Goal: Task Accomplishment & Management: Manage account settings

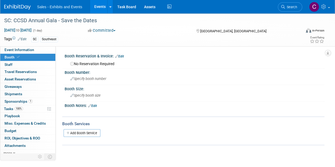
click at [100, 6] on link "Events" at bounding box center [99, 6] width 19 height 13
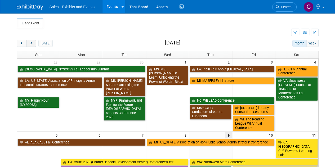
click at [30, 43] on span "next" at bounding box center [31, 43] width 4 height 3
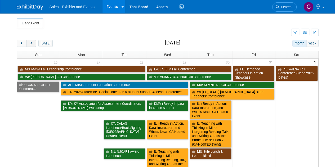
click at [30, 43] on span "next" at bounding box center [31, 43] width 4 height 3
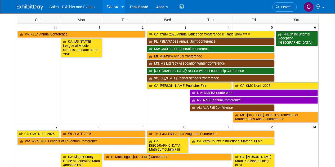
scroll to position [37, 0]
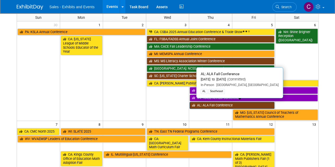
click at [212, 102] on link "AL: ALA Fall Conference" at bounding box center [232, 105] width 85 height 7
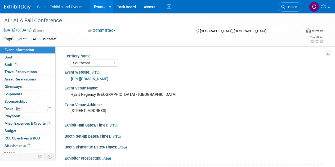
select select "Southeast"
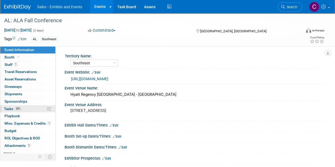
click at [9, 107] on span "Tasks 50%" at bounding box center [13, 109] width 18 height 4
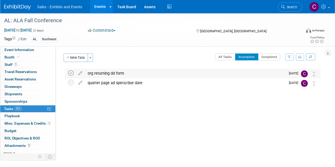
click at [71, 72] on icon at bounding box center [71, 74] width 6 height 6
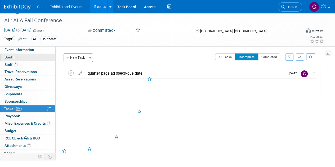
click at [11, 55] on span "Booth" at bounding box center [13, 57] width 16 height 4
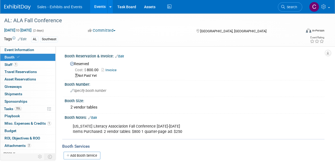
click at [116, 71] on link "Invoice" at bounding box center [111, 70] width 18 height 4
click at [122, 56] on link "Edit" at bounding box center [119, 57] width 9 height 4
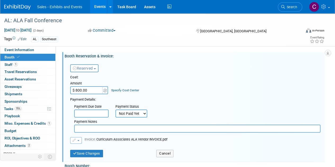
click at [93, 126] on input "text" at bounding box center [197, 129] width 247 height 8
type input "personal ck 2655"
click at [88, 150] on button "Save Changes" at bounding box center [86, 153] width 33 height 7
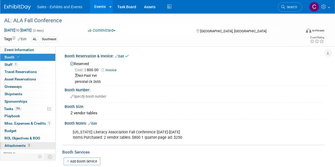
click at [16, 147] on span "Attachments 2" at bounding box center [18, 146] width 27 height 4
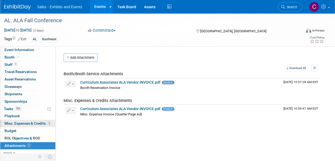
click at [11, 123] on span "Misc. Expenses & Credits 1" at bounding box center [28, 123] width 47 height 4
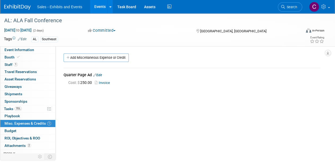
click at [98, 6] on link "Events" at bounding box center [99, 6] width 19 height 13
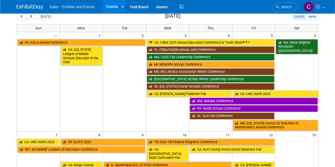
scroll to position [10, 0]
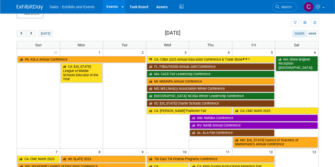
click at [20, 34] on span "prev" at bounding box center [22, 33] width 4 height 3
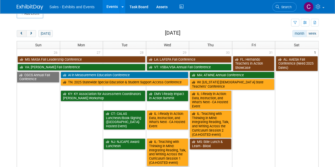
click at [20, 34] on span "prev" at bounding box center [22, 33] width 4 height 3
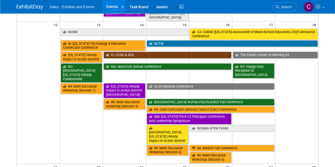
scroll to position [222, 0]
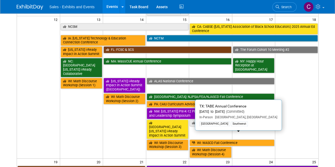
click at [161, 166] on link "TX: TABE Annual Conference" at bounding box center [232, 169] width 171 height 7
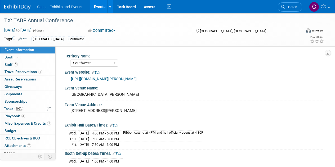
select select "Southwest"
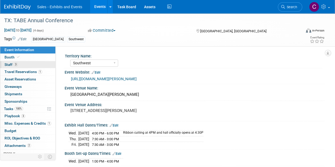
click at [6, 64] on span "Staff 3" at bounding box center [11, 65] width 13 height 4
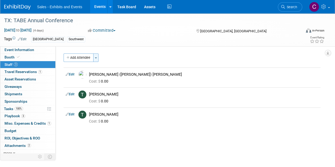
click at [98, 58] on button "Toggle Dropdown" at bounding box center [95, 58] width 5 height 8
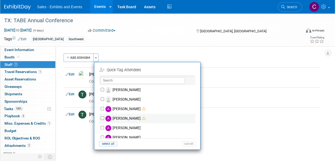
click at [100, 117] on div "Ale Gonzalez" at bounding box center [147, 119] width 97 height 10
click at [102, 118] on input "Ale Gonzalez" at bounding box center [102, 118] width 3 height 3
checkbox input "true"
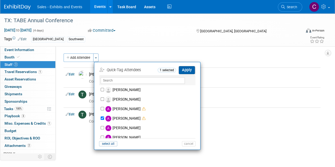
click at [190, 71] on button "Apply" at bounding box center [187, 70] width 16 height 8
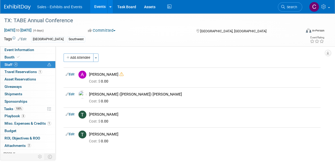
click at [95, 6] on link "Events" at bounding box center [99, 6] width 19 height 13
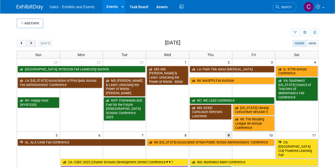
click at [32, 42] on span "next" at bounding box center [31, 43] width 4 height 3
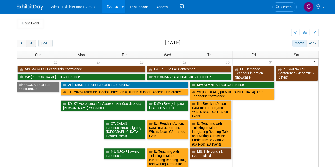
click at [32, 42] on span "next" at bounding box center [31, 43] width 4 height 3
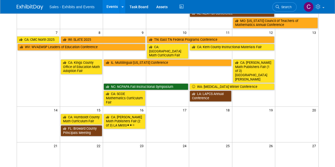
scroll to position [165, 0]
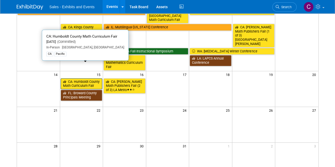
click at [81, 78] on link "CA: Humboldt County Math Curriculum Fair" at bounding box center [82, 83] width 42 height 11
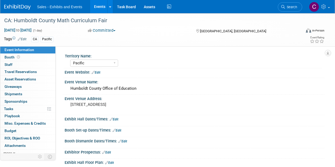
select select "Pacific"
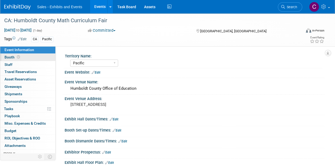
click at [7, 59] on span "Booth" at bounding box center [13, 57] width 16 height 4
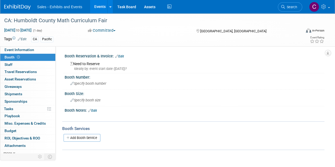
click at [124, 54] on div "Booth Reservation & Invoice: Edit" at bounding box center [195, 55] width 260 height 7
click at [123, 55] on link "Edit" at bounding box center [119, 57] width 9 height 4
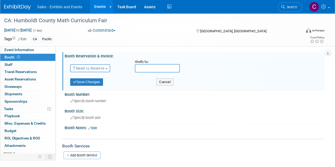
click at [96, 70] on span "Need to Reserve" at bounding box center [89, 68] width 32 height 4
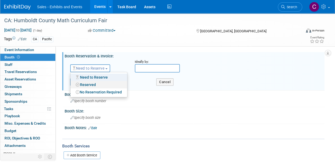
click at [91, 86] on link "Reserved" at bounding box center [99, 84] width 57 height 7
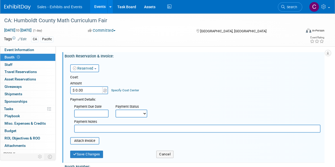
drag, startPoint x: 125, startPoint y: 113, endPoint x: 127, endPoint y: 116, distance: 3.8
click at [125, 113] on select "Not Paid Yet Partially Paid Paid in Full" at bounding box center [132, 114] width 32 height 8
select select "1"
click at [116, 110] on select "Not Paid Yet Partially Paid Paid in Full" at bounding box center [132, 114] width 32 height 8
click at [93, 90] on input "$ 0.00" at bounding box center [86, 90] width 33 height 8
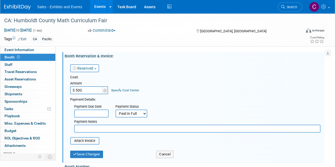
type input "$ 500.00"
click at [97, 132] on input "text" at bounding box center [197, 129] width 247 height 8
type input "personal ck 2656"
click at [86, 139] on input "file" at bounding box center [67, 141] width 63 height 6
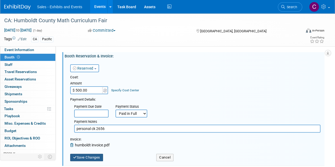
click at [88, 155] on button "Save Changes" at bounding box center [86, 157] width 33 height 7
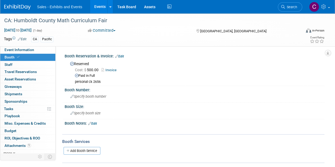
click at [99, 6] on link "Events" at bounding box center [99, 6] width 19 height 13
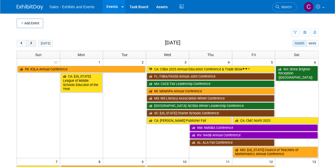
click at [32, 42] on span "next" at bounding box center [31, 43] width 4 height 3
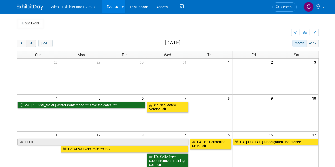
click at [32, 42] on span "next" at bounding box center [31, 43] width 4 height 3
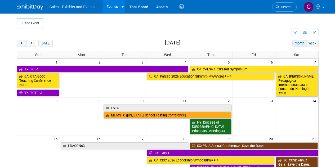
click at [21, 44] on span "prev" at bounding box center [22, 43] width 4 height 3
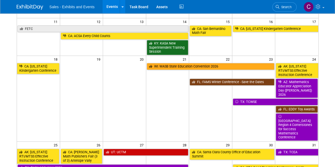
scroll to position [138, 0]
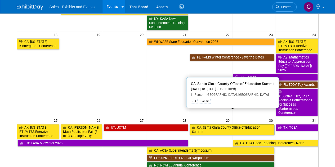
click at [204, 124] on link "CA: Santa Clara County Office of Education Summit" at bounding box center [232, 129] width 85 height 11
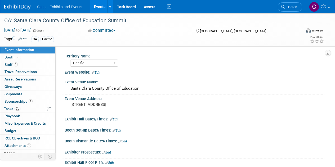
select select "Pacific"
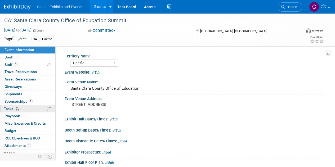
click at [16, 108] on span "0%" at bounding box center [18, 109] width 6 height 4
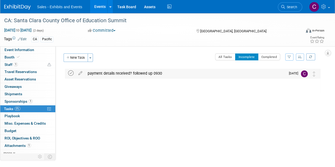
click at [70, 72] on icon at bounding box center [71, 74] width 6 height 6
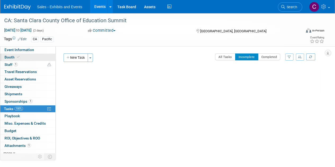
click at [10, 58] on span "Booth" at bounding box center [13, 57] width 16 height 4
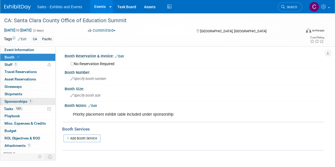
click at [13, 100] on span "Sponsorships 1" at bounding box center [19, 101] width 28 height 4
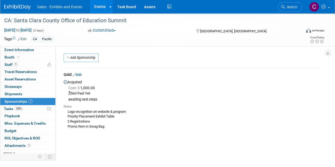
click at [80, 76] on link "Edit" at bounding box center [77, 75] width 9 height 4
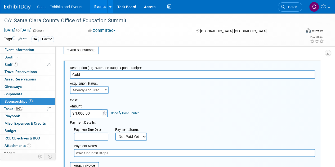
click at [132, 134] on select "Not Paid Yet Partially Paid Paid in Full" at bounding box center [131, 137] width 32 height 8
select select "1"
click at [115, 133] on select "Not Paid Yet Partially Paid Paid in Full" at bounding box center [131, 137] width 32 height 8
drag, startPoint x: 114, startPoint y: 155, endPoint x: 0, endPoint y: 64, distance: 145.5
click at [0, 111] on div "Event Information Event Info Booth Booth 1 Staff 1 Staff 0 Travel Reservations …" at bounding box center [167, 135] width 335 height 259
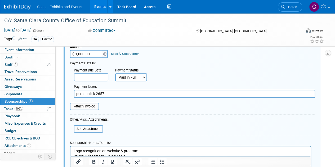
scroll to position [69, 0]
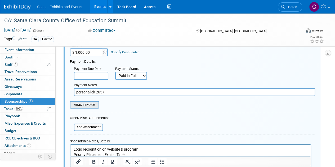
type input "personal ck 2657"
click at [85, 104] on input "file" at bounding box center [67, 105] width 63 height 6
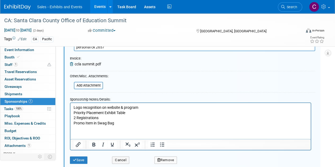
scroll to position [119, 0]
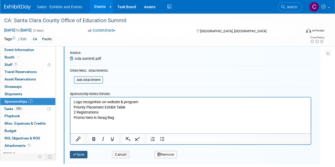
click at [79, 152] on button "Save" at bounding box center [79, 154] width 18 height 7
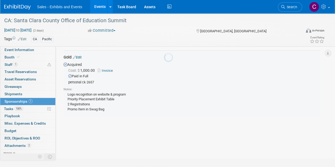
scroll to position [8, 0]
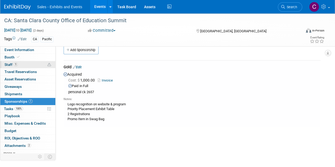
click at [11, 65] on span "Staff 1" at bounding box center [11, 65] width 13 height 4
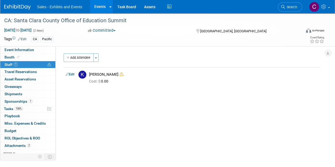
click at [97, 7] on link "Events" at bounding box center [99, 6] width 19 height 13
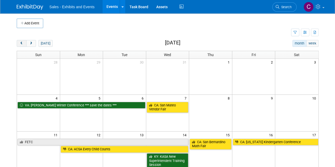
click at [19, 45] on button "prev" at bounding box center [22, 43] width 10 height 7
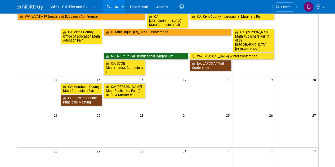
scroll to position [162, 0]
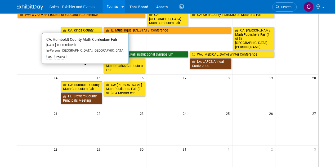
click at [82, 82] on link "CA: Humboldt County Math Curriculum Fair" at bounding box center [82, 87] width 42 height 11
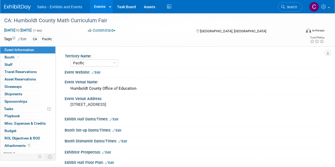
select select "Pacific"
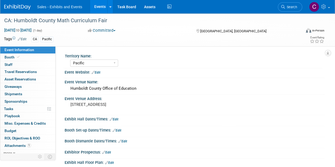
click at [100, 6] on link "Events" at bounding box center [99, 6] width 19 height 13
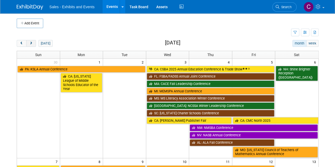
click at [32, 42] on span "next" at bounding box center [31, 43] width 4 height 3
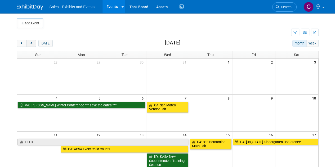
click at [32, 42] on span "next" at bounding box center [31, 43] width 4 height 3
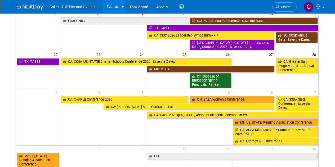
scroll to position [126, 0]
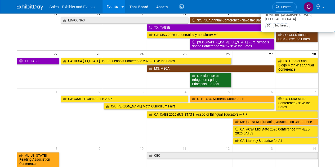
drag, startPoint x: 290, startPoint y: 34, endPoint x: 273, endPoint y: 34, distance: 17.0
click at [290, 34] on link "SC: CCSD Annual Gala - Save the Dates" at bounding box center [297, 37] width 42 height 11
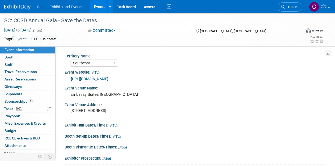
select select "Southeast"
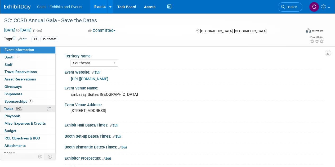
click at [7, 110] on span "Tasks 100%" at bounding box center [13, 109] width 19 height 4
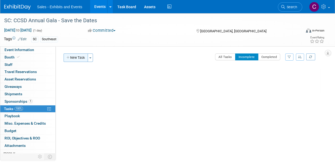
click at [73, 59] on button "New Task" at bounding box center [76, 58] width 24 height 8
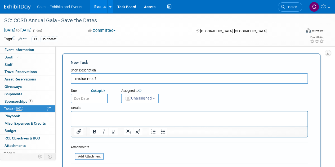
type input "invoice recd?"
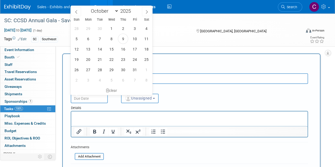
click at [100, 99] on input "text" at bounding box center [89, 99] width 37 height 10
click at [122, 49] on span "16" at bounding box center [123, 49] width 10 height 10
type input "[DATE]"
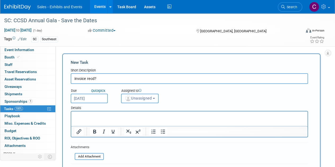
click at [140, 101] on button "Unassigned" at bounding box center [140, 99] width 38 height 10
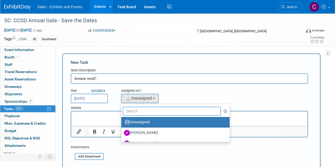
click at [143, 110] on input "text" at bounding box center [172, 111] width 98 height 9
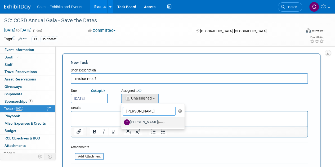
type input "[PERSON_NAME]"
click at [149, 123] on label "Christine Lurz (me)" at bounding box center [151, 122] width 55 height 8
click at [122, 123] on input "Christine Lurz (me)" at bounding box center [120, 121] width 3 height 3
select select "a9e3834d-668b-4315-a5d4-069993be606a"
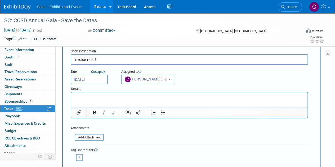
scroll to position [48, 0]
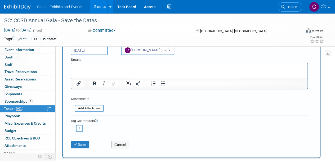
click at [82, 65] on html at bounding box center [189, 66] width 237 height 7
click at [82, 146] on button "Save" at bounding box center [80, 144] width 19 height 7
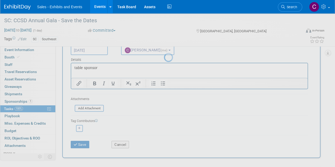
scroll to position [0, 0]
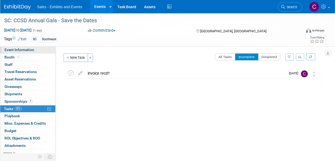
click at [32, 51] on span "Event Information" at bounding box center [20, 50] width 30 height 4
select select "Southeast"
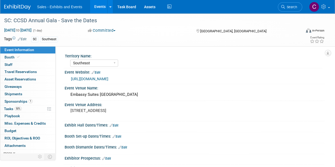
click at [99, 80] on link "https://www.ccsdschools.com/about-us/gala/through-the-decades" at bounding box center [89, 79] width 37 height 4
click at [14, 144] on span "Attachments 0" at bounding box center [15, 146] width 21 height 4
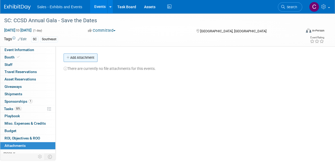
click at [82, 57] on button "Add Attachment" at bounding box center [81, 58] width 34 height 8
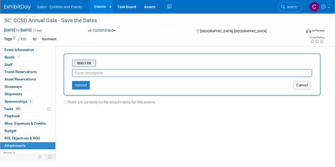
click at [92, 62] on input "file" at bounding box center [63, 63] width 63 height 6
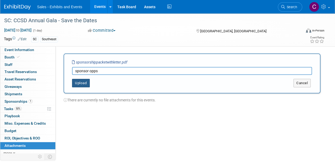
type input "sponsor opps"
click at [83, 82] on button "Upload" at bounding box center [81, 83] width 18 height 8
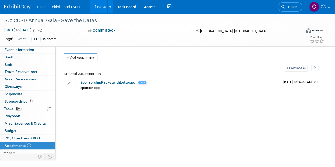
click at [101, 6] on link "Events" at bounding box center [99, 6] width 19 height 13
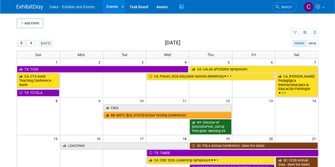
click at [20, 42] on span "prev" at bounding box center [22, 43] width 4 height 3
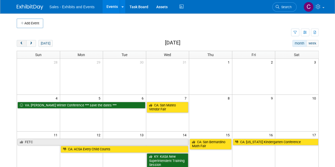
click at [20, 42] on span "prev" at bounding box center [22, 43] width 4 height 3
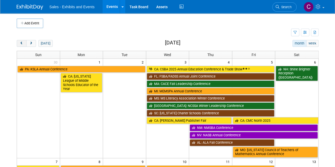
click at [20, 42] on span "prev" at bounding box center [22, 43] width 4 height 3
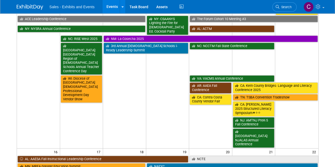
scroll to position [324, 0]
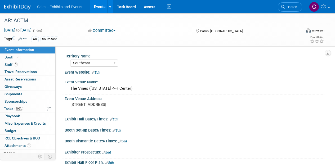
select select "Southeast"
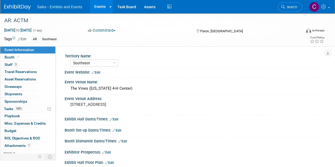
click at [102, 11] on link "Events" at bounding box center [99, 6] width 19 height 13
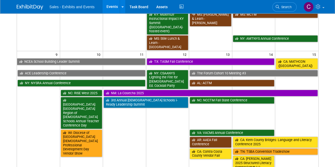
scroll to position [289, 0]
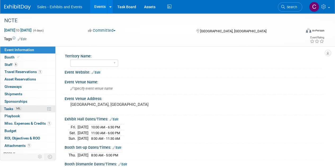
click at [8, 109] on span "Tasks 14%" at bounding box center [13, 109] width 18 height 4
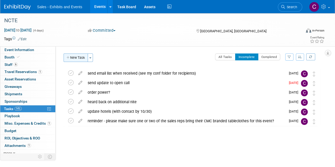
click at [76, 57] on button "New Task" at bounding box center [76, 58] width 24 height 8
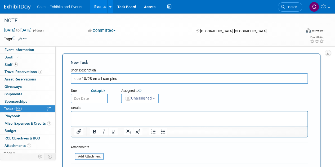
type input "due 10/28 email samples"
click at [93, 100] on input "text" at bounding box center [89, 99] width 37 height 10
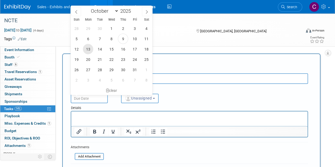
click at [90, 50] on span "13" at bounding box center [88, 49] width 10 height 10
type input "Oct 13, 2025"
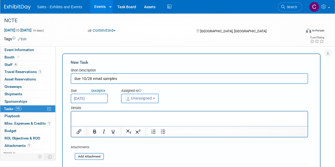
click at [152, 97] on span "Unassigned" at bounding box center [138, 98] width 27 height 4
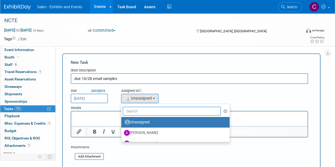
click at [146, 113] on input "text" at bounding box center [172, 111] width 98 height 9
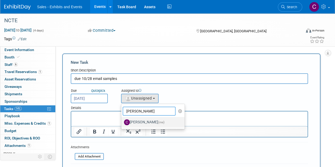
type input "christine"
drag, startPoint x: 148, startPoint y: 121, endPoint x: 196, endPoint y: 4, distance: 126.8
click at [148, 121] on label "Christine Lurz (me)" at bounding box center [151, 122] width 55 height 8
click at [122, 121] on input "Christine Lurz (me)" at bounding box center [120, 121] width 3 height 3
select select "a9e3834d-668b-4315-a5d4-069993be606a"
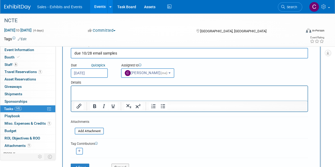
scroll to position [29, 0]
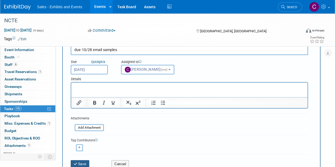
click at [83, 165] on button "Save" at bounding box center [80, 163] width 19 height 7
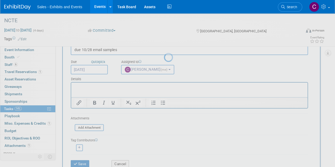
scroll to position [0, 0]
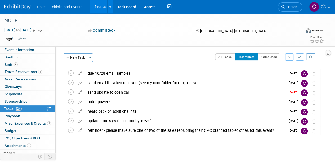
click at [97, 3] on link "Events" at bounding box center [99, 6] width 19 height 13
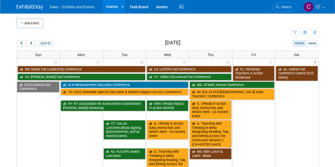
click at [335, 34] on html "Sales - Exhibits and Events Events Add Event Bulk Upload Events Shareable Event…" at bounding box center [167, 83] width 335 height 167
click at [34, 41] on button "next" at bounding box center [31, 43] width 10 height 7
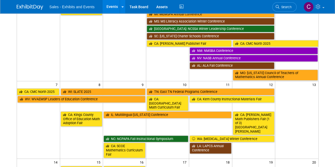
scroll to position [78, 0]
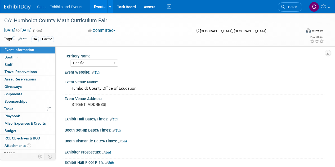
select select "Pacific"
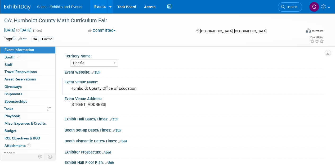
click at [156, 89] on div "Humboldt County Office of Education" at bounding box center [195, 89] width 252 height 8
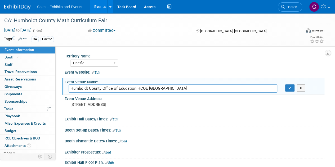
click at [72, 89] on input "Humboldt County Office of Education HCOE Sequoia Center" at bounding box center [173, 89] width 209 height 8
drag, startPoint x: 72, startPoint y: 89, endPoint x: 129, endPoint y: 87, distance: 56.5
click at [129, 87] on input "Humboldt County Office of Education HCOE Sequoia Center" at bounding box center [173, 89] width 209 height 8
type input "HCOE Sequoia Center"
click at [289, 88] on icon "button" at bounding box center [291, 87] width 4 height 3
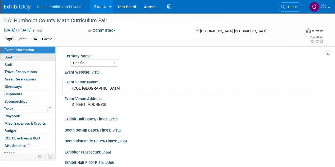
click at [11, 56] on span "Booth" at bounding box center [13, 57] width 16 height 4
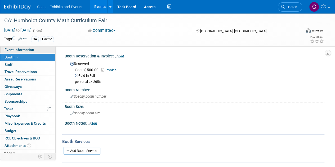
click at [13, 50] on span "Event Information" at bounding box center [20, 50] width 30 height 4
select select "Pacific"
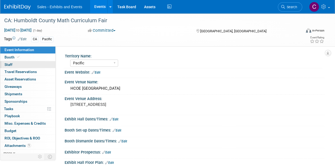
click at [11, 67] on link "0 Staff 0" at bounding box center [27, 64] width 55 height 7
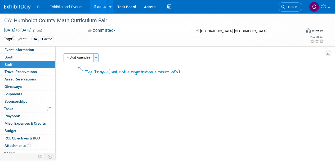
click at [97, 59] on button "Toggle Dropdown" at bounding box center [95, 58] width 5 height 8
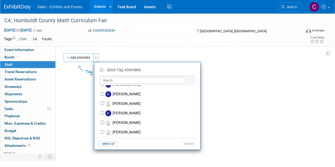
scroll to position [1390, 0]
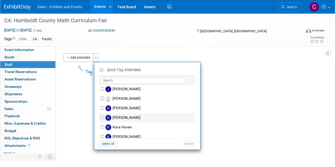
click at [119, 113] on label "Kali LaPrade" at bounding box center [150, 118] width 93 height 10
click at [104, 116] on input "[PERSON_NAME]" at bounding box center [102, 117] width 3 height 3
checkbox input "true"
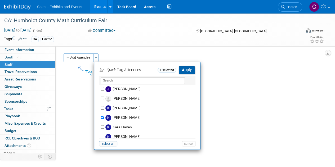
click at [190, 72] on button "Apply" at bounding box center [187, 70] width 16 height 8
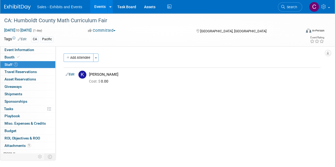
click at [100, 8] on link "Events" at bounding box center [99, 6] width 19 height 13
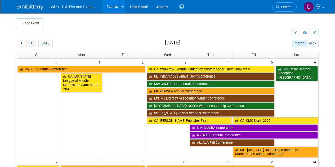
click at [28, 43] on button "next" at bounding box center [31, 43] width 10 height 7
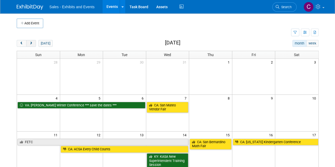
click at [28, 43] on button "next" at bounding box center [31, 43] width 10 height 7
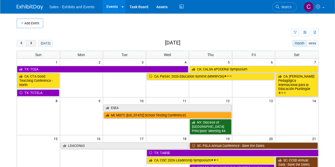
click at [28, 43] on button "next" at bounding box center [31, 43] width 10 height 7
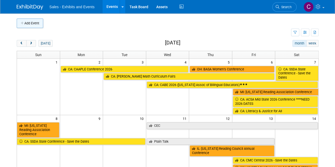
click at [39, 23] on button "Add Event" at bounding box center [30, 24] width 27 height 10
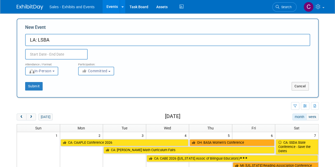
type input "LA: LSBA"
drag, startPoint x: 36, startPoint y: 50, endPoint x: 37, endPoint y: 53, distance: 2.9
click at [37, 51] on input "text" at bounding box center [56, 54] width 63 height 11
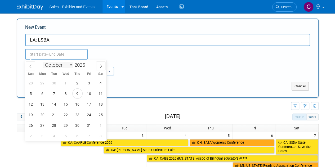
click at [55, 67] on select "January February March April May June July August September October November De…" at bounding box center [58, 65] width 30 height 7
select select "2"
click at [43, 62] on select "January February March April May June July August September October November De…" at bounding box center [58, 65] width 30 height 7
click at [87, 63] on span at bounding box center [87, 63] width 4 height 3
type input "2026"
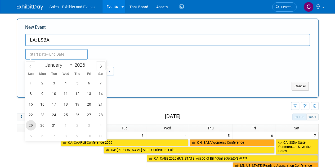
click at [29, 126] on span "29" at bounding box center [31, 125] width 10 height 10
click at [50, 125] on span "31" at bounding box center [54, 125] width 10 height 10
type input "[DATE] to [DATE]"
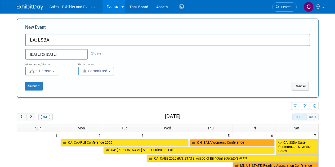
click at [93, 73] on span "Committed" at bounding box center [95, 71] width 26 height 4
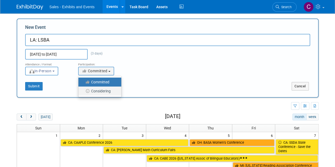
click at [91, 91] on label "Considering" at bounding box center [98, 91] width 35 height 7
click at [83, 91] on input "Considering" at bounding box center [81, 91] width 3 height 3
select select "2"
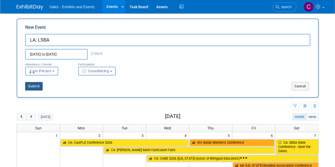
click at [34, 85] on button "Submit" at bounding box center [34, 86] width 18 height 8
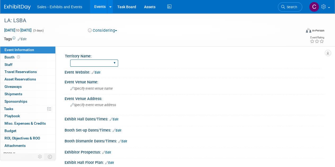
select select "Southeast"
click at [70, 60] on select "Atlantic Southeast Central Southwest Pacific Mountain National Strategic Partne…" at bounding box center [94, 63] width 48 height 7
click at [25, 38] on link "Edit" at bounding box center [22, 39] width 9 height 4
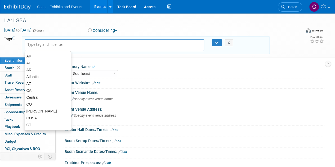
type input "l"
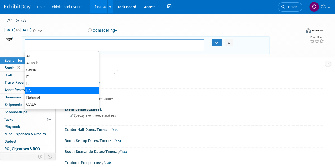
click at [39, 88] on div "LA" at bounding box center [62, 90] width 74 height 7
type input "LA"
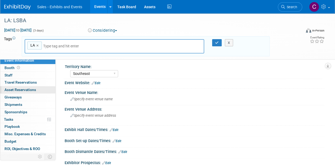
type input "s"
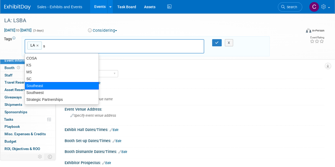
click at [42, 87] on div "Southeast" at bounding box center [62, 85] width 74 height 7
type input "LA, Southeast"
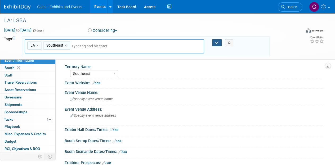
click at [216, 42] on icon "button" at bounding box center [217, 42] width 4 height 3
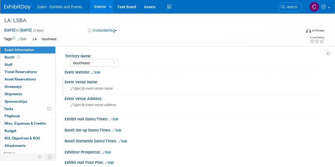
click at [90, 90] on div "Specify event venue name" at bounding box center [195, 89] width 252 height 8
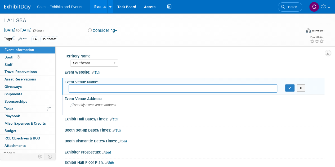
click at [90, 103] on span "Specify event venue address" at bounding box center [94, 105] width 46 height 4
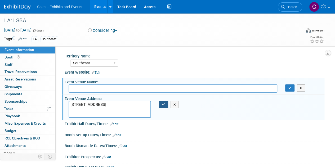
type textarea "4728 Constitution Ave, Baton Rouge, LA 70808"
click at [165, 104] on icon "button" at bounding box center [164, 104] width 4 height 3
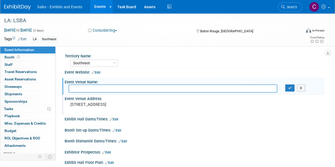
click at [104, 86] on input "text" at bounding box center [173, 89] width 209 height 8
type input "Crowne Plaza Baton Rouge"
click at [288, 90] on button "button" at bounding box center [291, 88] width 10 height 7
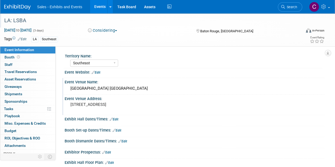
click at [63, 20] on div "LA: LSBA" at bounding box center [149, 21] width 295 height 10
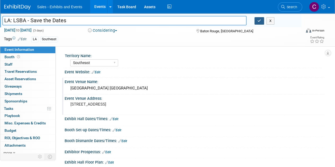
type input "LA: LSBA - Save the Dates"
click at [259, 20] on icon "button" at bounding box center [260, 20] width 4 height 3
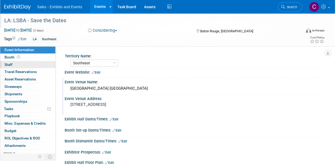
click at [9, 65] on span "Staff 0" at bounding box center [9, 65] width 8 height 4
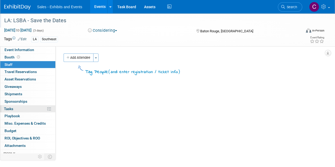
click at [19, 107] on link "0% Tasks 0%" at bounding box center [27, 109] width 55 height 7
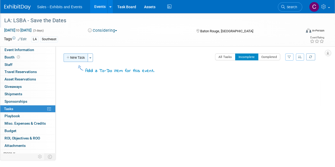
click at [76, 55] on button "New Task" at bounding box center [76, 58] width 24 height 8
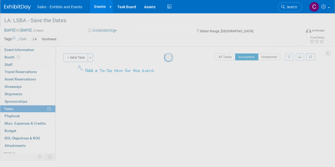
select select "9"
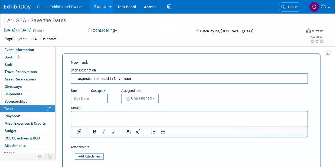
type input "prospectus released in November"
click at [97, 98] on input "text" at bounding box center [89, 99] width 37 height 10
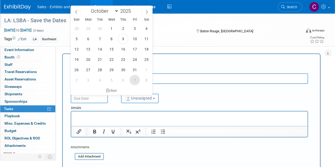
click at [135, 80] on span "7" at bounding box center [135, 80] width 10 height 10
type input "Nov 7, 2025"
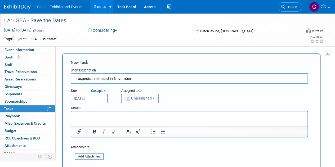
click at [141, 100] on span "Unassigned" at bounding box center [138, 98] width 27 height 4
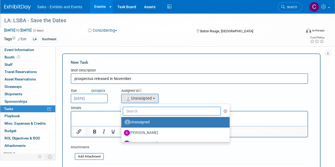
click at [142, 111] on input "text" at bounding box center [172, 111] width 98 height 9
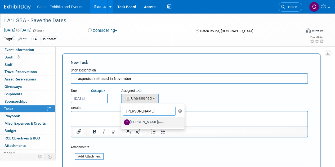
type input "christine"
click at [139, 123] on label "Christine Lurz (me)" at bounding box center [151, 122] width 55 height 8
click at [122, 123] on input "Christine Lurz (me)" at bounding box center [120, 121] width 3 height 3
select select "a9e3834d-668b-4315-a5d4-069993be606a"
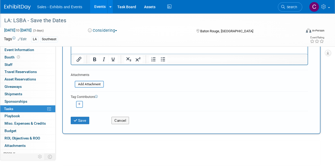
scroll to position [77, 0]
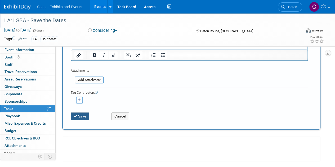
click at [80, 118] on button "Save" at bounding box center [80, 116] width 19 height 7
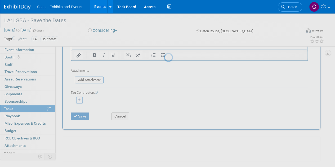
scroll to position [0, 0]
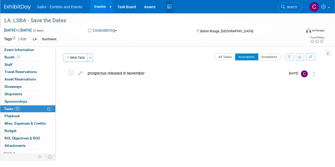
click at [169, 5] on icon at bounding box center [169, 7] width 7 height 8
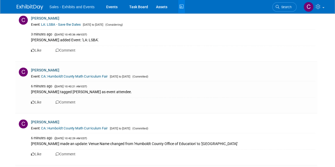
scroll to position [342, 0]
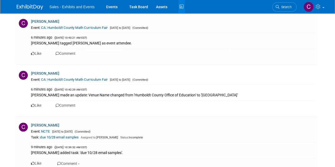
drag, startPoint x: 339, startPoint y: 13, endPoint x: 339, endPoint y: 27, distance: 14.3
click at [46, 131] on link "NCTE" at bounding box center [45, 132] width 9 height 4
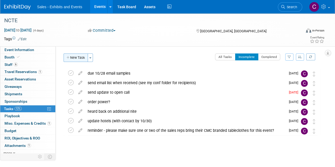
click at [73, 59] on button "New Task" at bounding box center [76, 58] width 24 height 8
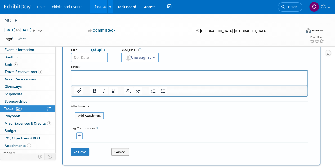
scroll to position [46, 0]
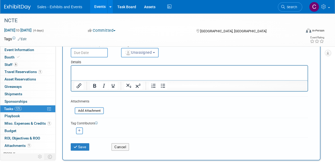
click at [126, 142] on div "Cancel" at bounding box center [128, 145] width 41 height 11
click at [115, 146] on button "Cancel" at bounding box center [121, 146] width 18 height 7
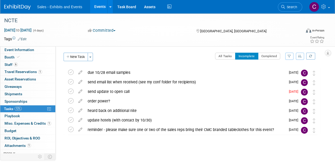
scroll to position [1, 0]
click at [146, 88] on div "send update to open call" at bounding box center [185, 92] width 201 height 9
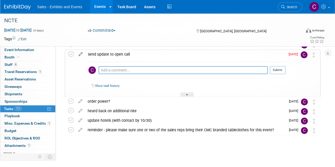
click at [82, 53] on icon at bounding box center [80, 53] width 9 height 7
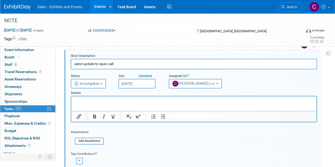
scroll to position [10, 0]
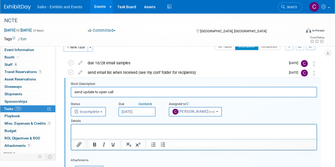
click at [133, 113] on input "Oct 9, 2025" at bounding box center [137, 112] width 37 height 10
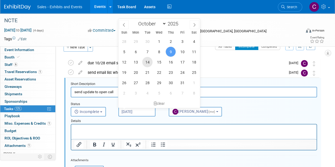
click at [149, 61] on span "14" at bounding box center [147, 62] width 10 height 10
type input "Oct 14, 2025"
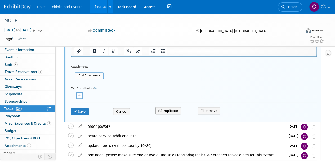
scroll to position [129, 0]
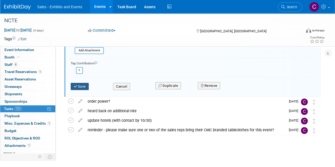
click at [78, 85] on button "Save" at bounding box center [80, 86] width 18 height 7
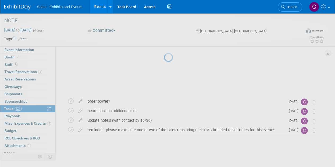
scroll to position [38, 0]
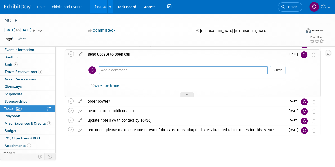
click at [97, 5] on link "Events" at bounding box center [99, 6] width 19 height 13
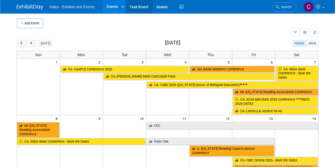
click at [143, 7] on link "Task Board" at bounding box center [139, 6] width 27 height 13
click at [22, 45] on button "prev" at bounding box center [22, 43] width 10 height 7
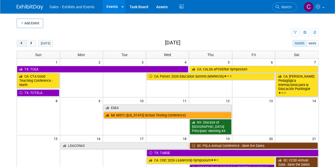
click at [22, 45] on button "prev" at bounding box center [22, 43] width 10 height 7
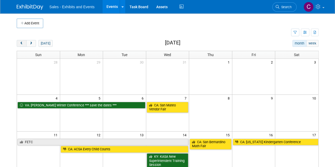
click at [22, 45] on button "prev" at bounding box center [22, 43] width 10 height 7
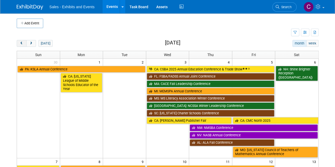
click at [21, 42] on span "prev" at bounding box center [22, 43] width 4 height 3
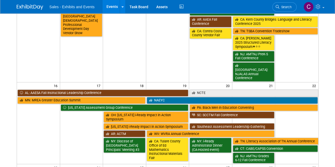
scroll to position [386, 0]
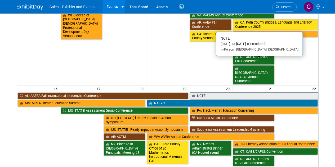
click at [221, 93] on link "NCTE" at bounding box center [254, 96] width 129 height 7
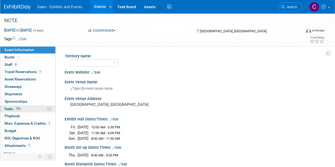
click at [7, 108] on span "Tasks 12%" at bounding box center [13, 109] width 18 height 4
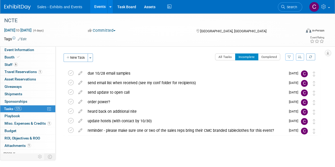
click at [100, 9] on link "Events" at bounding box center [99, 6] width 19 height 13
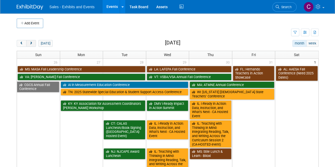
click at [29, 43] on span "next" at bounding box center [31, 43] width 4 height 3
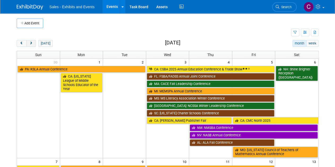
click at [29, 43] on span "next" at bounding box center [31, 43] width 4 height 3
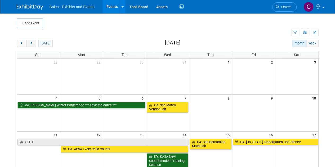
click at [29, 43] on span "next" at bounding box center [31, 43] width 4 height 3
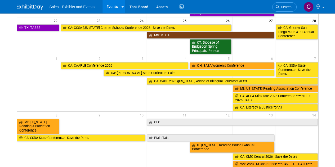
scroll to position [162, 0]
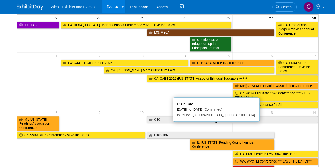
drag, startPoint x: 171, startPoint y: 126, endPoint x: 120, endPoint y: 120, distance: 51.5
click at [171, 132] on link "Plain Talk" at bounding box center [211, 135] width 128 height 7
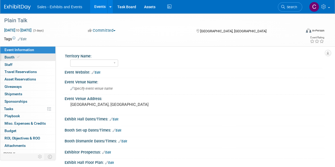
click at [10, 58] on span "Booth" at bounding box center [13, 57] width 16 height 4
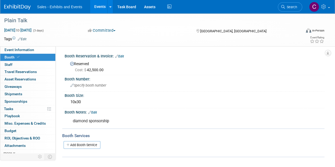
click at [98, 7] on link "Events" at bounding box center [99, 6] width 19 height 13
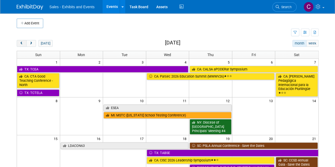
click at [20, 42] on span "prev" at bounding box center [22, 43] width 4 height 3
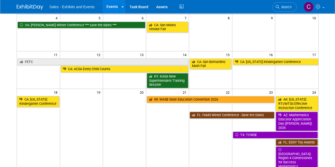
scroll to position [101, 0]
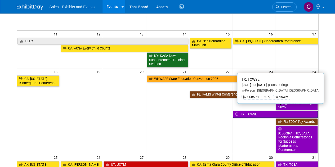
click at [256, 111] on link "TX: TCWSE" at bounding box center [275, 114] width 85 height 7
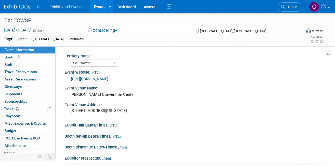
select select "Southwest"
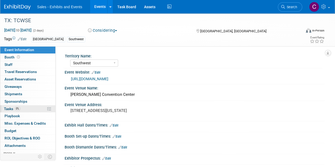
click at [9, 111] on link "0% Tasks 0%" at bounding box center [27, 109] width 55 height 7
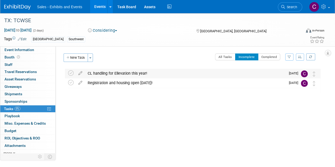
click at [95, 71] on div "CL handling for Ellevation this year!" at bounding box center [185, 73] width 201 height 9
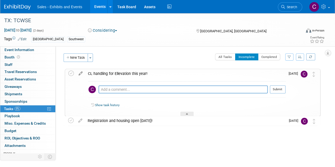
click at [83, 74] on icon at bounding box center [80, 72] width 9 height 7
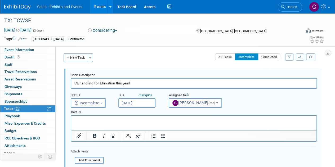
click at [97, 123] on html at bounding box center [194, 119] width 246 height 7
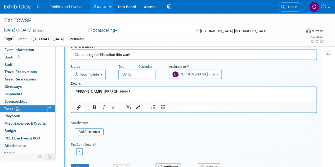
scroll to position [32, 0]
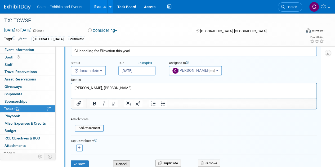
click at [121, 161] on button "Cancel" at bounding box center [121, 164] width 17 height 7
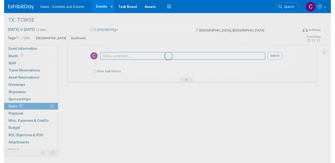
scroll to position [0, 0]
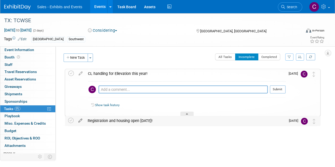
click at [80, 119] on icon at bounding box center [80, 119] width 9 height 7
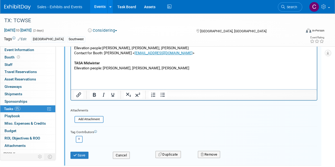
scroll to position [125, 0]
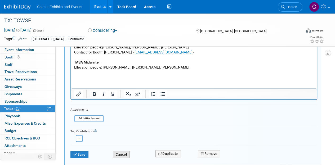
click at [127, 154] on button "Cancel" at bounding box center [121, 154] width 17 height 7
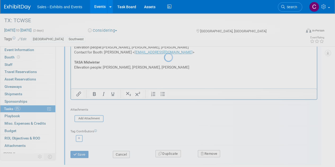
scroll to position [0, 0]
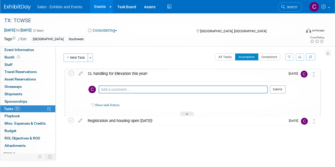
click at [103, 5] on link "Events" at bounding box center [99, 6] width 19 height 13
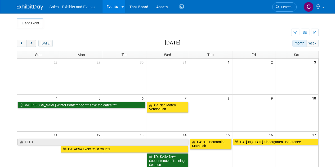
click at [30, 42] on span "next" at bounding box center [31, 43] width 4 height 3
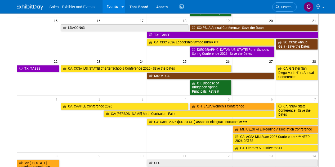
scroll to position [112, 0]
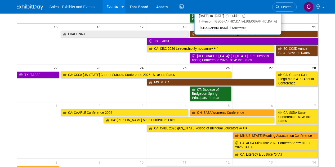
click at [167, 41] on link "TX: TABSE" at bounding box center [233, 41] width 172 height 7
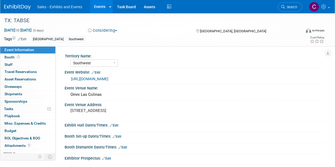
select select "Southwest"
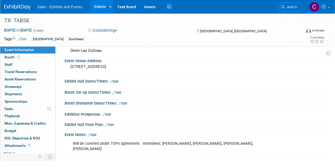
scroll to position [55, 0]
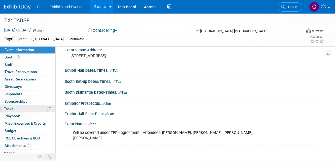
click at [10, 110] on span "Tasks 0%" at bounding box center [8, 109] width 9 height 4
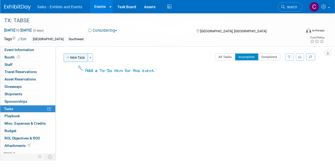
click at [84, 58] on button "New Task" at bounding box center [76, 58] width 24 height 8
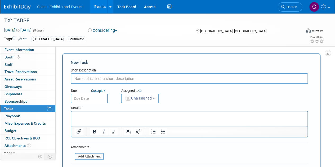
click at [87, 78] on input "text" at bounding box center [190, 78] width 238 height 11
type input "tabse under tepii agreement - get with Claudia"
click at [111, 118] on p "Rich Text Area. Press ALT-0 for help." at bounding box center [190, 116] width 230 height 5
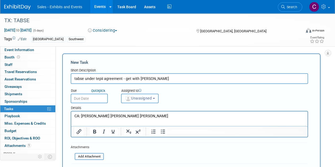
click at [136, 98] on span "Unassigned" at bounding box center [138, 98] width 27 height 4
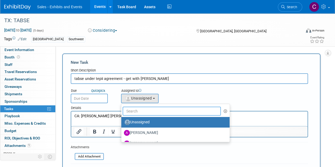
click at [145, 108] on input "text" at bounding box center [172, 111] width 98 height 9
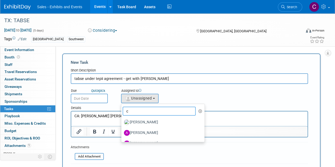
click at [152, 110] on input "c" at bounding box center [159, 111] width 73 height 9
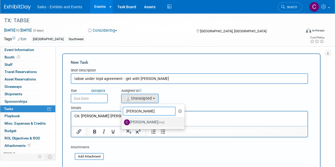
type input "christine"
drag, startPoint x: 145, startPoint y: 119, endPoint x: 32, endPoint y: 0, distance: 163.2
click at [145, 119] on label "Christine Lurz (me)" at bounding box center [151, 122] width 55 height 8
click at [122, 120] on input "Christine Lurz (me)" at bounding box center [120, 121] width 3 height 3
select select "a9e3834d-668b-4315-a5d4-069993be606a"
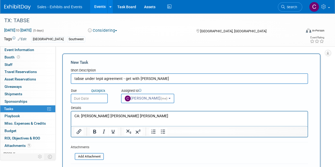
click at [85, 100] on input "text" at bounding box center [89, 99] width 37 height 10
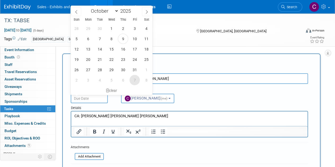
click at [133, 81] on span "7" at bounding box center [135, 80] width 10 height 10
type input "Nov 7, 2025"
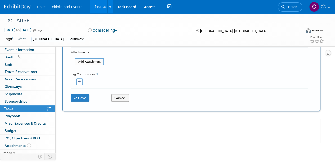
scroll to position [98, 0]
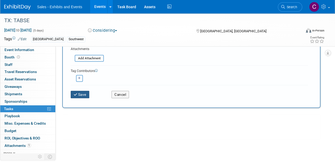
click at [82, 94] on button "Save" at bounding box center [80, 94] width 19 height 7
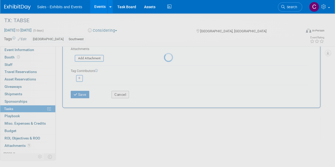
scroll to position [0, 0]
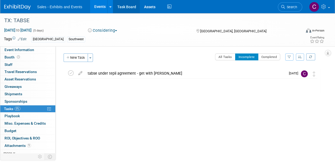
click at [130, 8] on link "Task Board" at bounding box center [126, 6] width 27 height 13
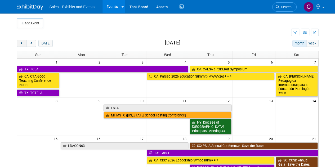
click at [21, 42] on span "prev" at bounding box center [22, 43] width 4 height 3
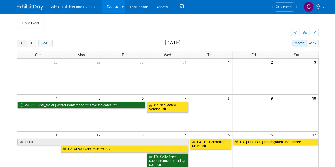
click at [21, 42] on span "prev" at bounding box center [22, 43] width 4 height 3
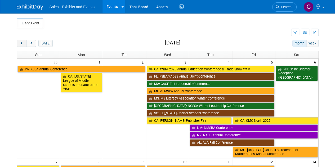
click at [21, 42] on span "prev" at bounding box center [22, 43] width 4 height 3
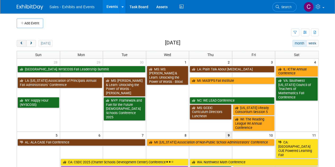
click at [21, 42] on span "prev" at bounding box center [22, 43] width 4 height 3
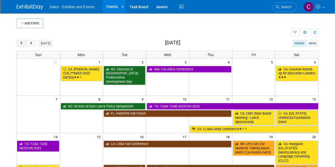
click at [21, 42] on span "prev" at bounding box center [22, 43] width 4 height 3
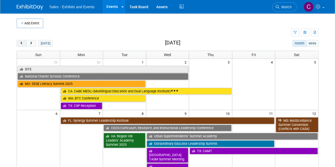
click at [21, 42] on span "prev" at bounding box center [22, 43] width 4 height 3
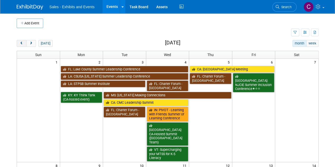
click at [21, 42] on span "prev" at bounding box center [22, 43] width 4 height 3
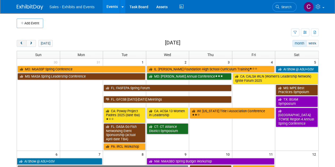
click at [21, 42] on span "prev" at bounding box center [22, 43] width 4 height 3
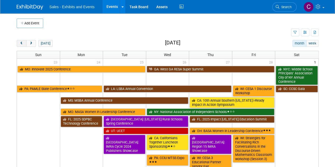
click at [21, 42] on span "prev" at bounding box center [22, 43] width 4 height 3
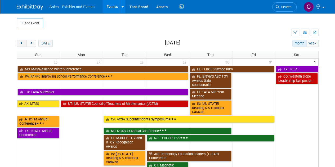
click at [21, 42] on span "prev" at bounding box center [22, 43] width 4 height 3
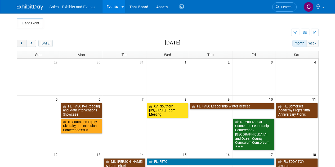
click at [21, 42] on span "prev" at bounding box center [22, 43] width 4 height 3
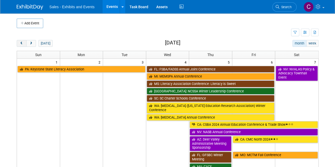
click at [21, 42] on span "prev" at bounding box center [22, 43] width 4 height 3
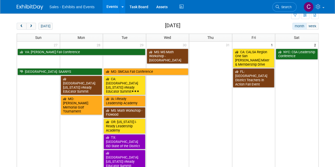
scroll to position [7, 0]
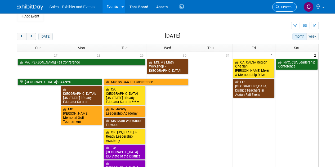
click at [286, 8] on span "Search" at bounding box center [286, 7] width 12 height 4
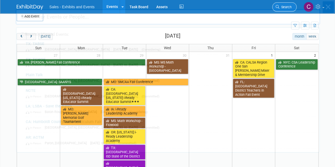
scroll to position [0, 0]
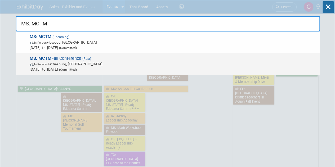
type input "MS: MCTM"
click at [65, 63] on span "In-Person Hattiesburg, MS" at bounding box center [174, 64] width 288 height 5
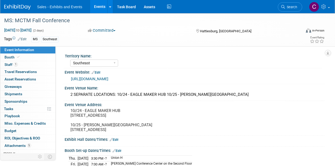
select select "Southeast"
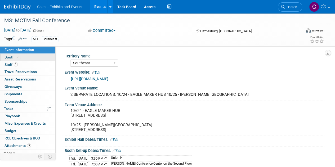
click at [7, 58] on span "Booth" at bounding box center [13, 57] width 16 height 4
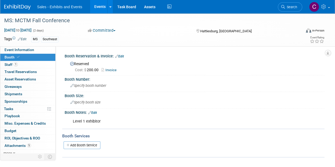
click at [108, 69] on link "Invoice" at bounding box center [111, 70] width 18 height 4
click at [100, 7] on link "Events" at bounding box center [99, 6] width 19 height 13
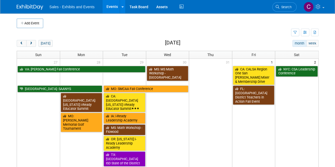
drag, startPoint x: 22, startPoint y: 43, endPoint x: 100, endPoint y: 46, distance: 78.8
click at [22, 43] on span "prev" at bounding box center [22, 43] width 4 height 3
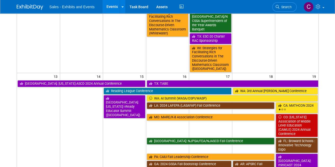
scroll to position [24, 0]
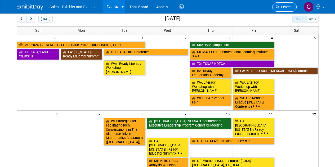
click at [282, 6] on span "Search" at bounding box center [286, 7] width 12 height 4
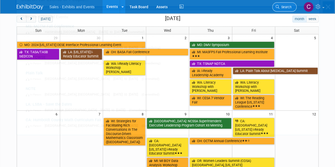
scroll to position [0, 0]
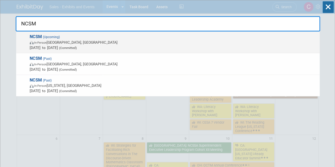
type input "NCSM"
click at [57, 43] on span "In-Person [GEOGRAPHIC_DATA], [GEOGRAPHIC_DATA]" at bounding box center [174, 42] width 288 height 5
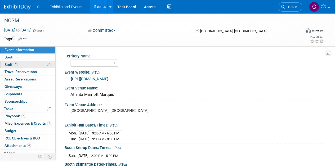
click at [6, 63] on span "Staff 7" at bounding box center [11, 65] width 13 height 4
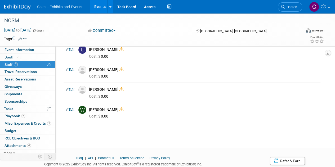
scroll to position [86, 0]
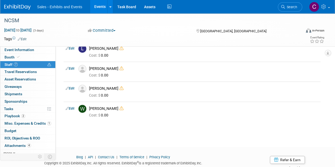
click at [97, 5] on link "Events" at bounding box center [99, 6] width 19 height 13
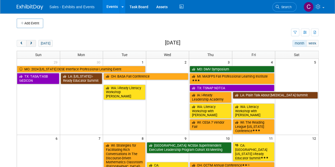
click at [33, 41] on button "next" at bounding box center [31, 43] width 10 height 7
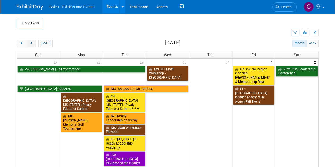
click at [33, 41] on button "next" at bounding box center [31, 43] width 10 height 7
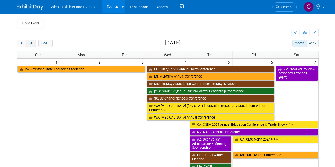
click at [33, 41] on button "next" at bounding box center [31, 43] width 10 height 7
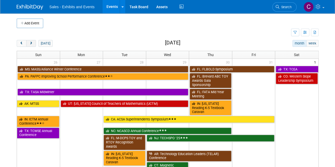
click at [33, 41] on button "next" at bounding box center [31, 43] width 10 height 7
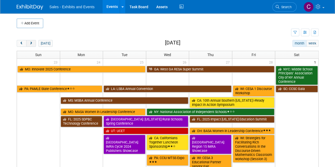
click at [33, 41] on button "next" at bounding box center [31, 43] width 10 height 7
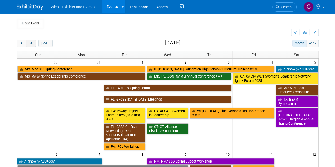
click at [33, 41] on button "next" at bounding box center [31, 43] width 10 height 7
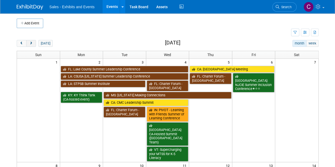
click at [33, 41] on button "next" at bounding box center [31, 43] width 10 height 7
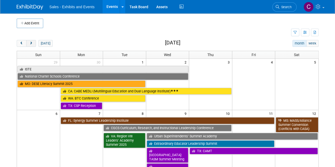
click at [33, 41] on button "next" at bounding box center [31, 43] width 10 height 7
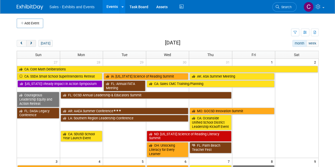
click at [33, 41] on button "next" at bounding box center [31, 43] width 10 height 7
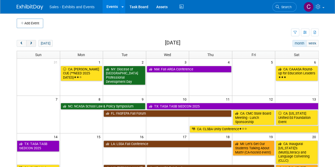
click at [33, 41] on button "next" at bounding box center [31, 43] width 10 height 7
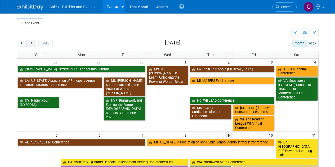
click at [33, 41] on button "next" at bounding box center [31, 43] width 10 height 7
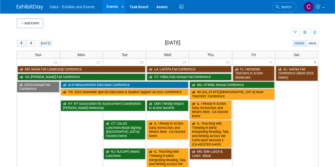
click at [23, 45] on span "prev" at bounding box center [22, 43] width 4 height 3
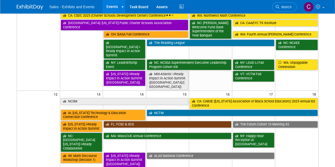
scroll to position [187, 0]
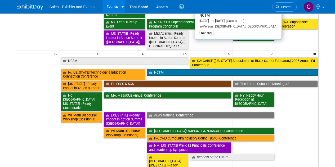
click at [173, 69] on link "NCTM" at bounding box center [232, 72] width 171 height 7
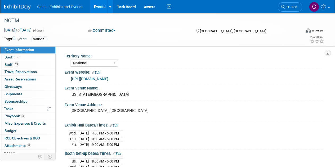
select select "National"
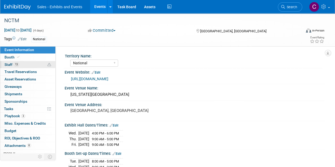
click at [9, 65] on span "Staff 13" at bounding box center [12, 65] width 15 height 4
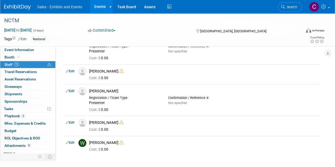
scroll to position [206, 0]
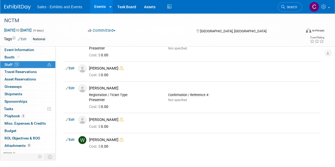
click at [101, 7] on link "Events" at bounding box center [99, 6] width 19 height 13
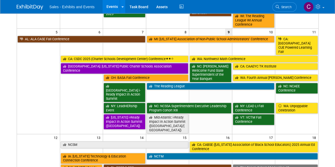
scroll to position [97, 0]
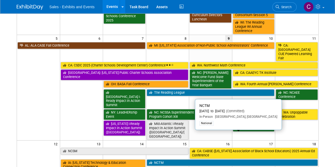
drag, startPoint x: 170, startPoint y: 137, endPoint x: 163, endPoint y: 137, distance: 7.2
click at [170, 160] on link "NCTM" at bounding box center [232, 163] width 171 height 7
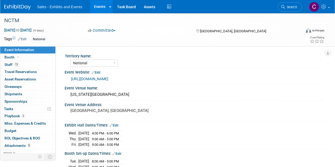
select select "National"
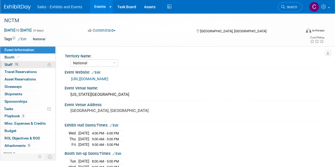
click at [13, 63] on span "Staff 13" at bounding box center [12, 65] width 15 height 4
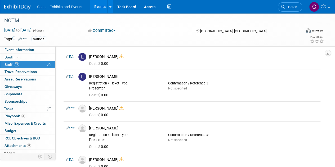
scroll to position [128, 0]
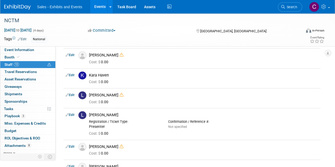
click at [101, 5] on link "Events" at bounding box center [99, 6] width 19 height 13
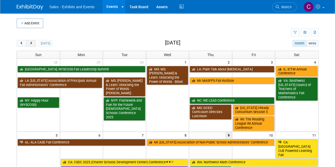
click at [30, 42] on span "next" at bounding box center [31, 43] width 4 height 3
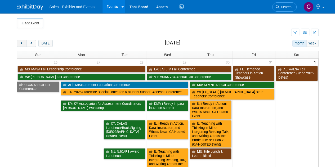
click at [20, 42] on span "prev" at bounding box center [22, 43] width 4 height 3
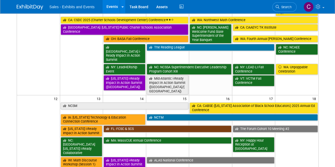
scroll to position [184, 0]
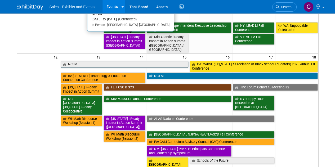
click at [88, 61] on link "NCSM" at bounding box center [125, 64] width 128 height 7
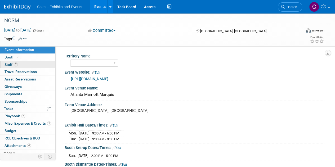
click at [7, 65] on span "Staff 7" at bounding box center [11, 65] width 13 height 4
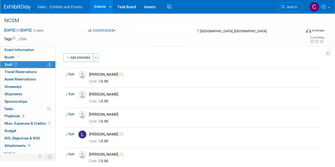
scroll to position [102, 0]
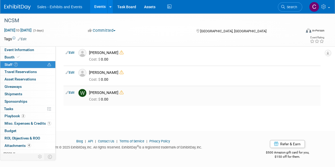
click at [72, 91] on link "Edit" at bounding box center [70, 93] width 9 height 4
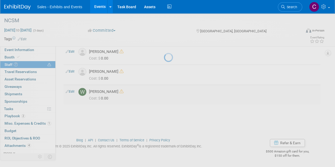
select select "d2579328-76f0-4037-97fa-381761f88d4f"
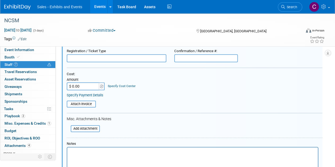
scroll to position [246, 0]
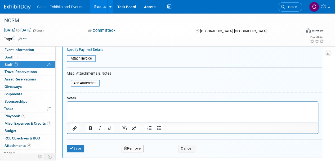
drag, startPoint x: 338, startPoint y: 75, endPoint x: 203, endPoint y: 13, distance: 147.8
click at [135, 148] on button "Remove" at bounding box center [132, 148] width 23 height 7
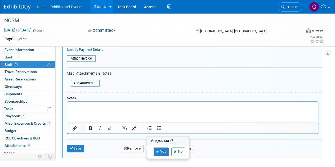
click at [162, 156] on div "Yes No" at bounding box center [168, 151] width 42 height 13
click at [160, 153] on link "Yes" at bounding box center [161, 152] width 15 height 8
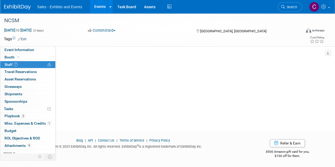
scroll to position [97, 0]
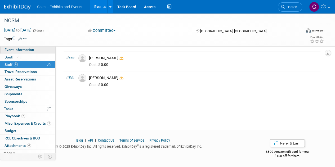
click at [18, 50] on span "Event Information" at bounding box center [20, 50] width 30 height 4
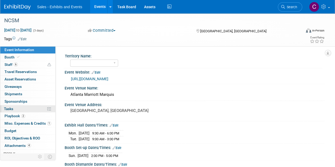
click at [11, 108] on span "Tasks 0%" at bounding box center [8, 109] width 9 height 4
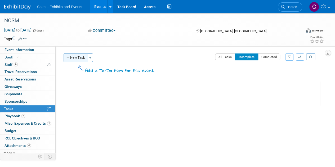
click at [77, 56] on button "New Task" at bounding box center [76, 58] width 24 height 8
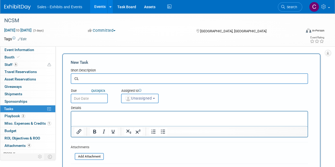
type input "C"
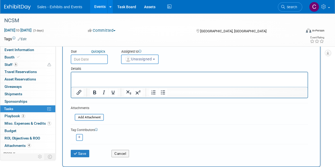
scroll to position [45, 0]
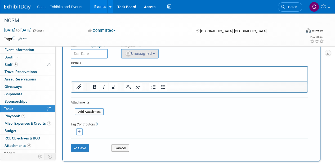
type input "Removed [PERSON_NAME] - he called & said he is attending NCTM & not NCSM"
click at [137, 54] on span "Unassigned" at bounding box center [138, 53] width 27 height 4
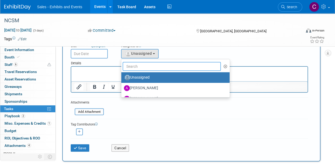
click at [138, 65] on input "text" at bounding box center [172, 66] width 98 height 9
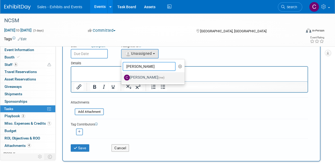
type input "[PERSON_NAME]"
click at [141, 73] on link "[PERSON_NAME] (me)" at bounding box center [152, 77] width 63 height 11
drag, startPoint x: 143, startPoint y: 77, endPoint x: 137, endPoint y: 87, distance: 12.2
click at [144, 79] on label "[PERSON_NAME] (me)" at bounding box center [151, 77] width 55 height 8
click at [122, 79] on input "[PERSON_NAME] (me)" at bounding box center [120, 76] width 3 height 3
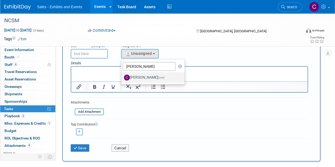
select select "a9e3834d-668b-4315-a5d4-069993be606a"
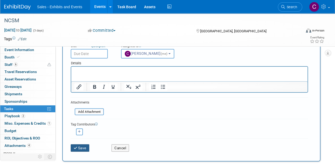
click at [83, 146] on button "Save" at bounding box center [80, 148] width 19 height 7
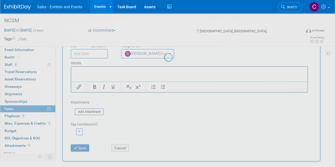
scroll to position [0, 0]
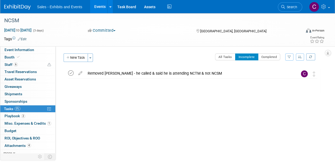
click at [71, 72] on icon at bounding box center [71, 74] width 6 height 6
